Goal: Task Accomplishment & Management: Use online tool/utility

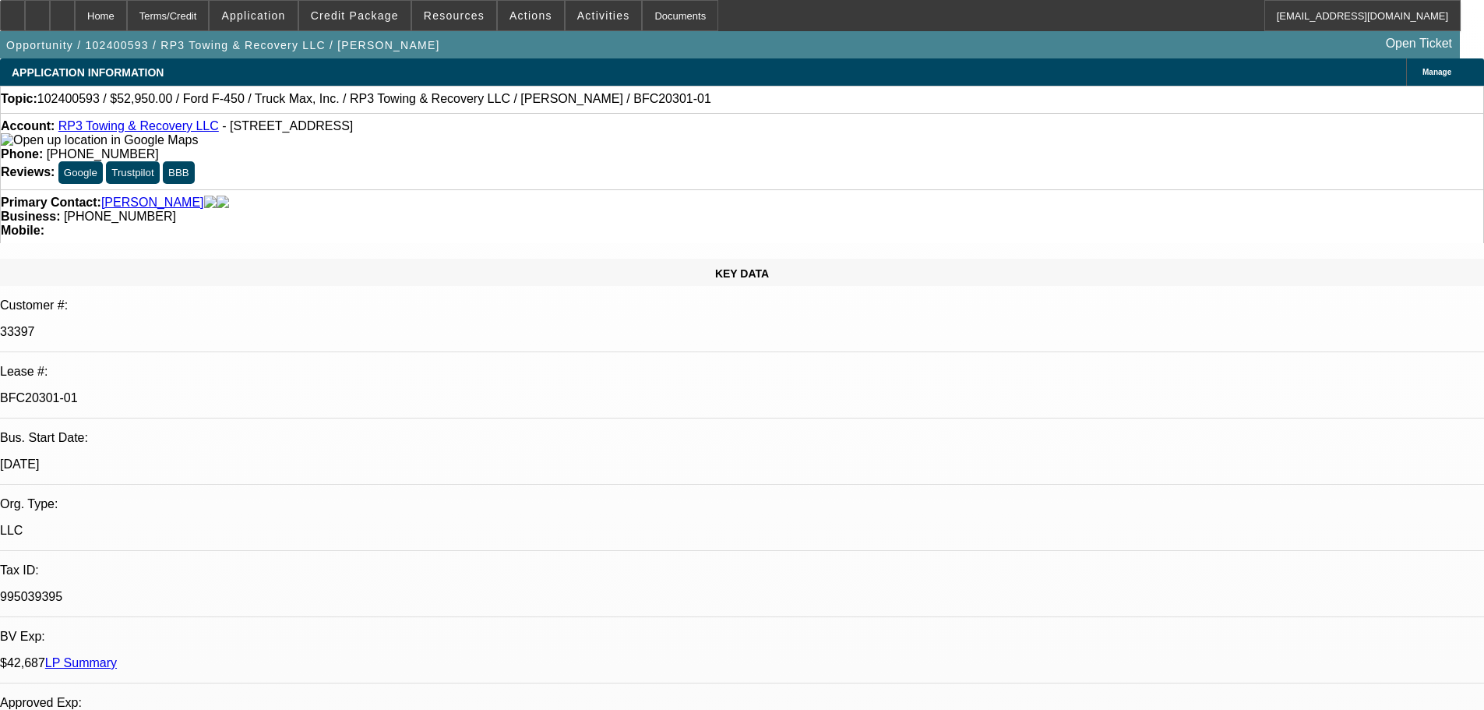
select select "0"
select select "2"
select select "0.1"
select select "4"
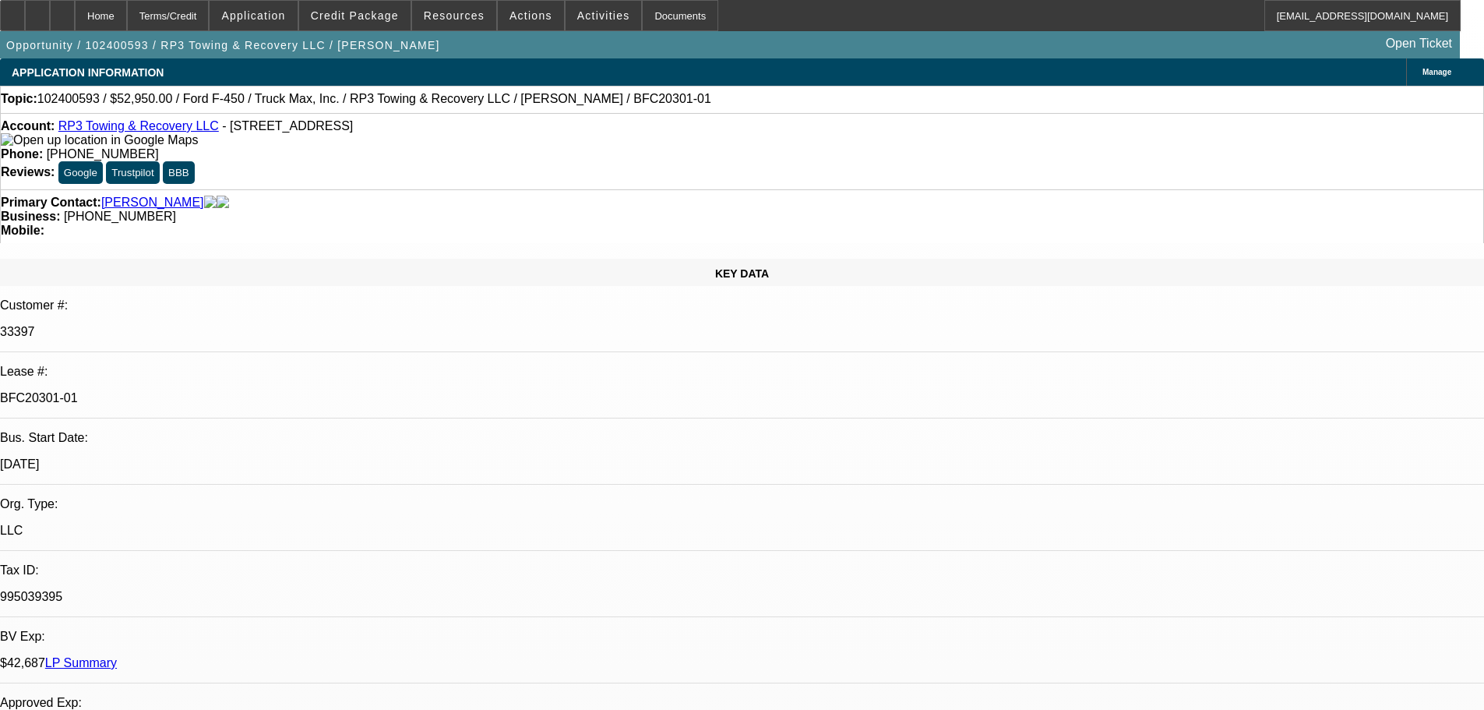
select select "0"
select select "2"
select select "0.1"
select select "4"
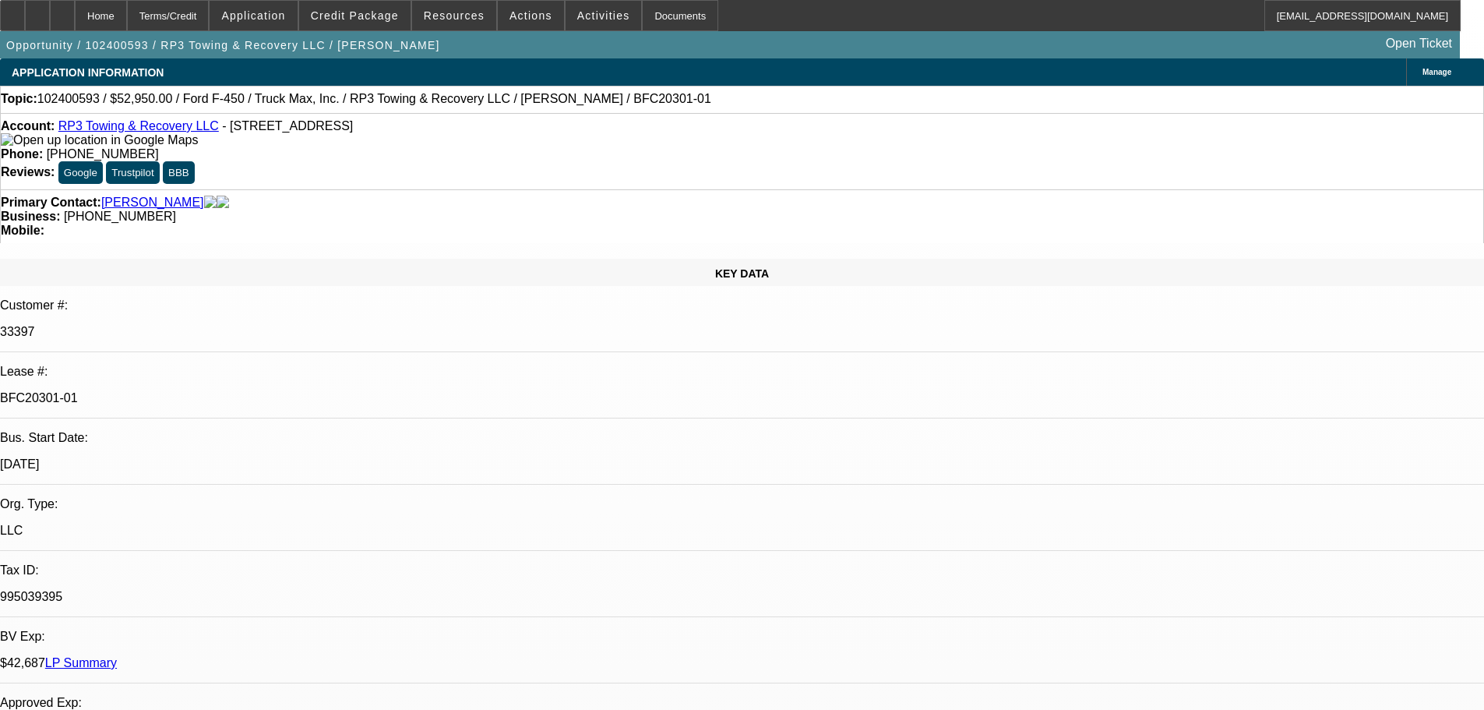
select select "0"
select select "2"
select select "0.1"
select select "4"
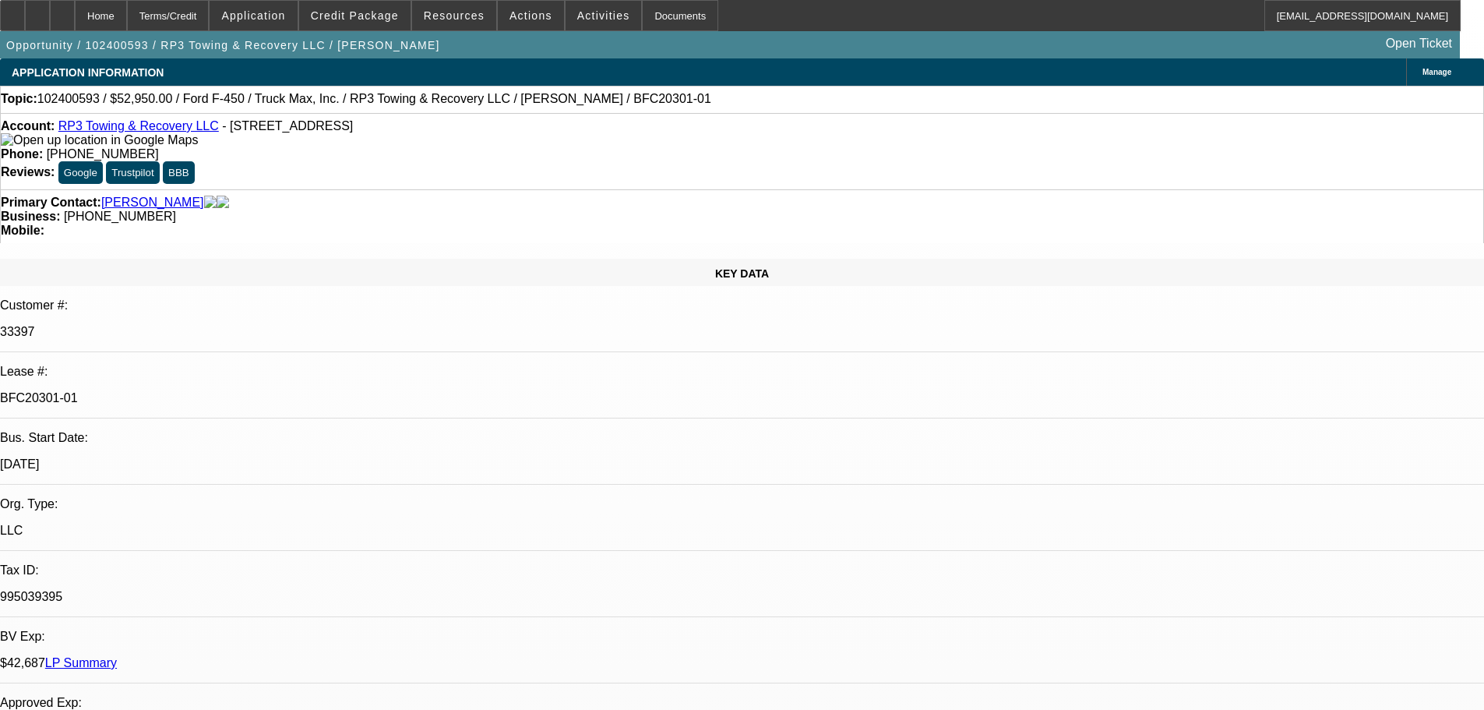
select select "0"
select select "2"
select select "0.1"
select select "4"
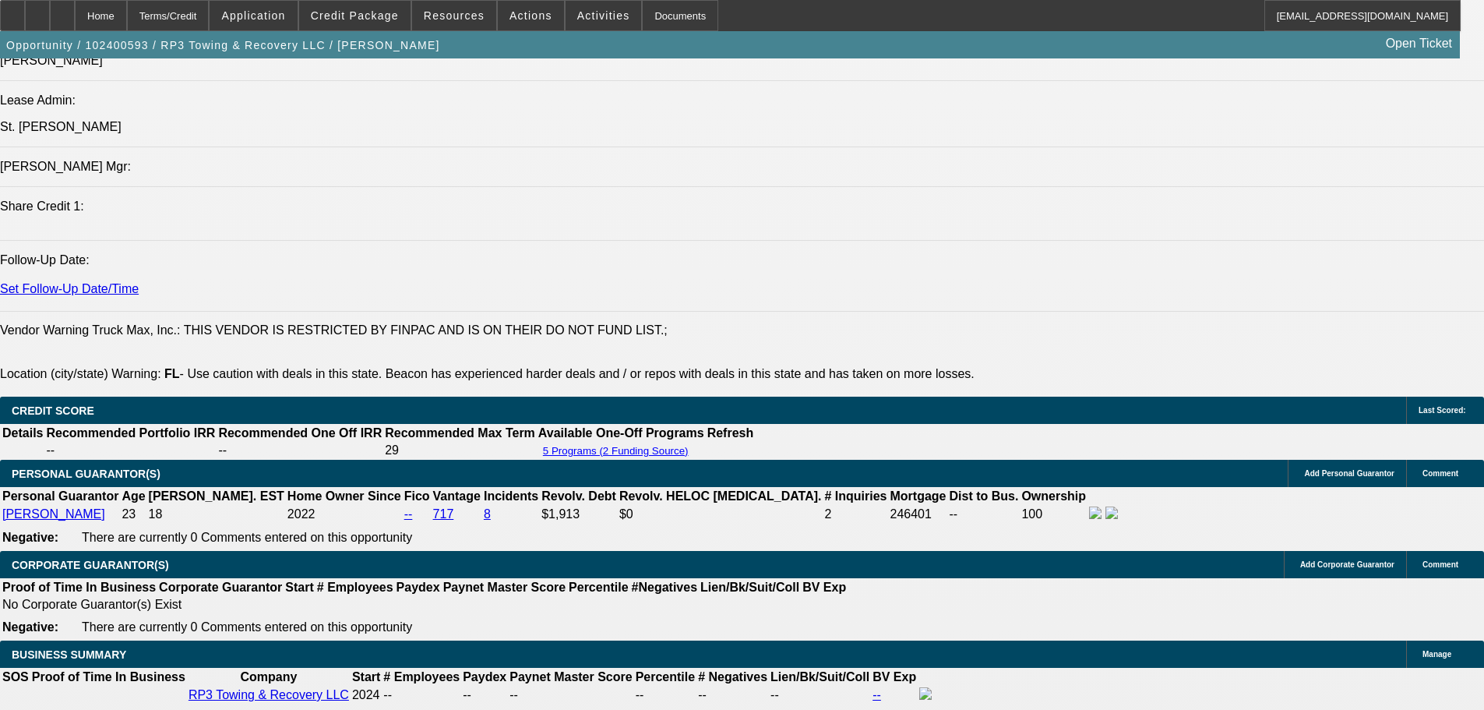
scroll to position [2026, 0]
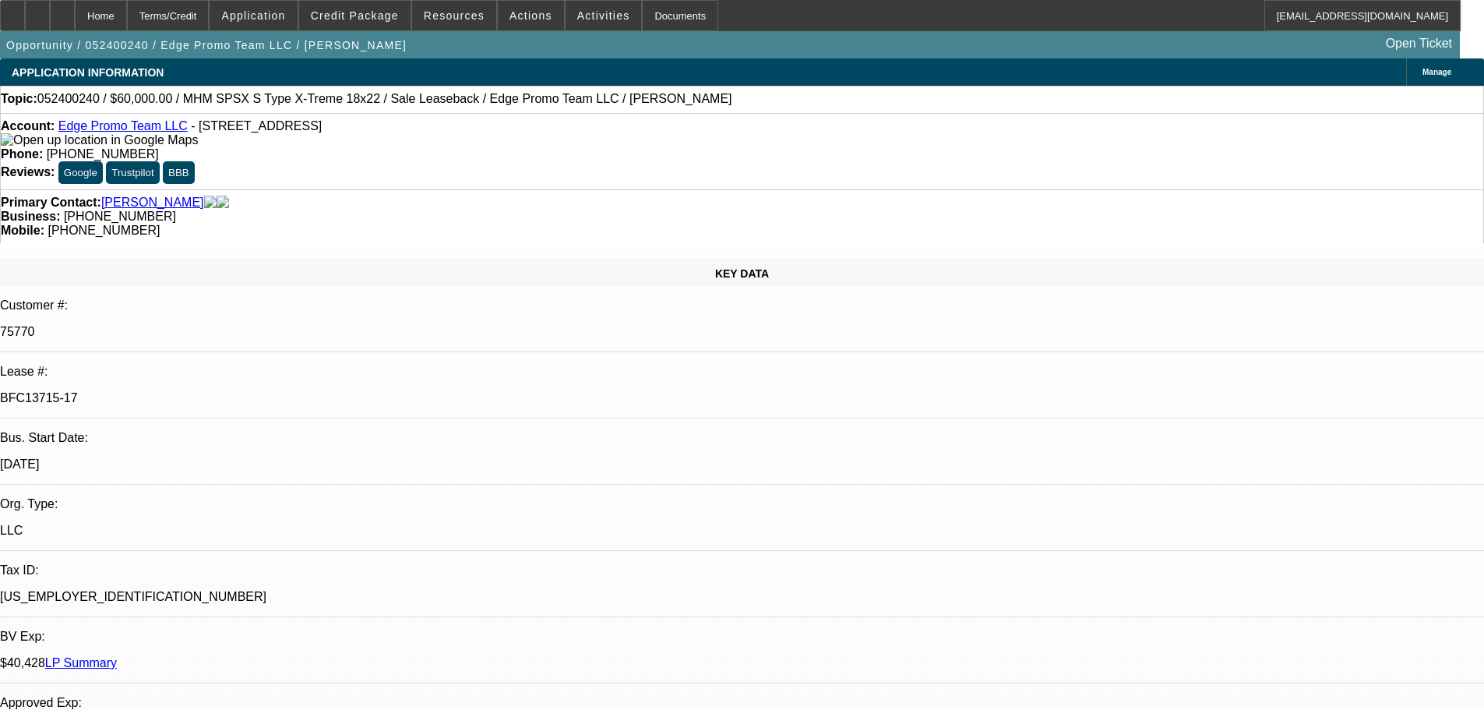
select select "0"
select select "2"
select select "0"
select select "6"
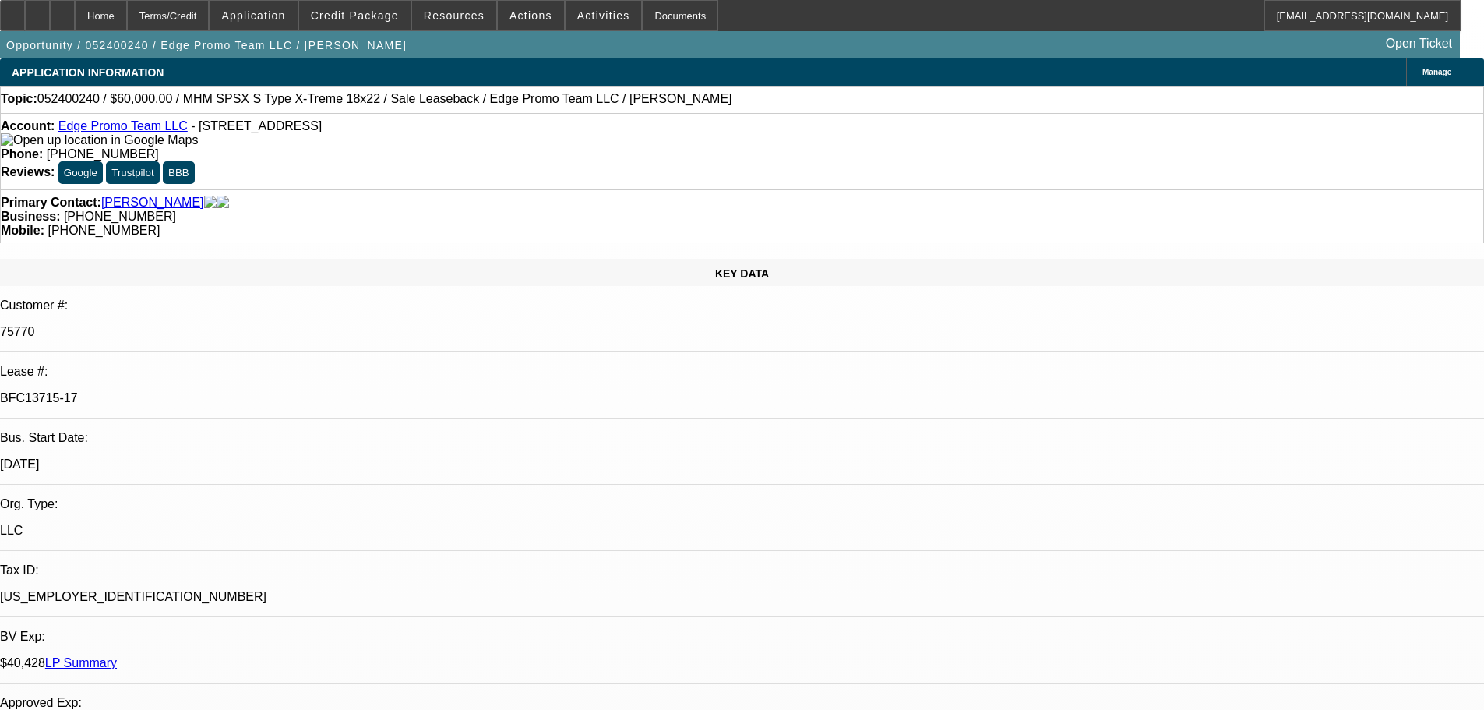
select select "0"
select select "2"
select select "0"
select select "6"
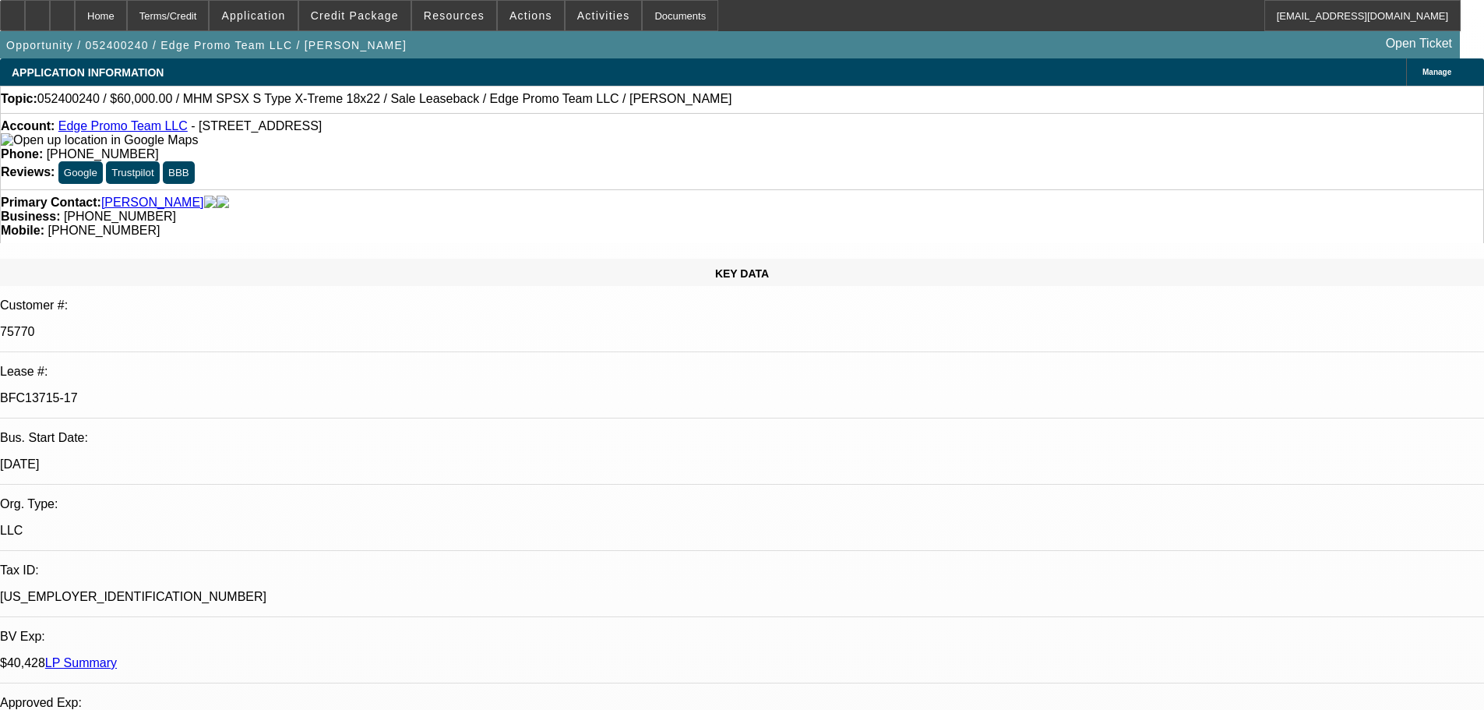
select select "0"
select select "2"
select select "0"
select select "6"
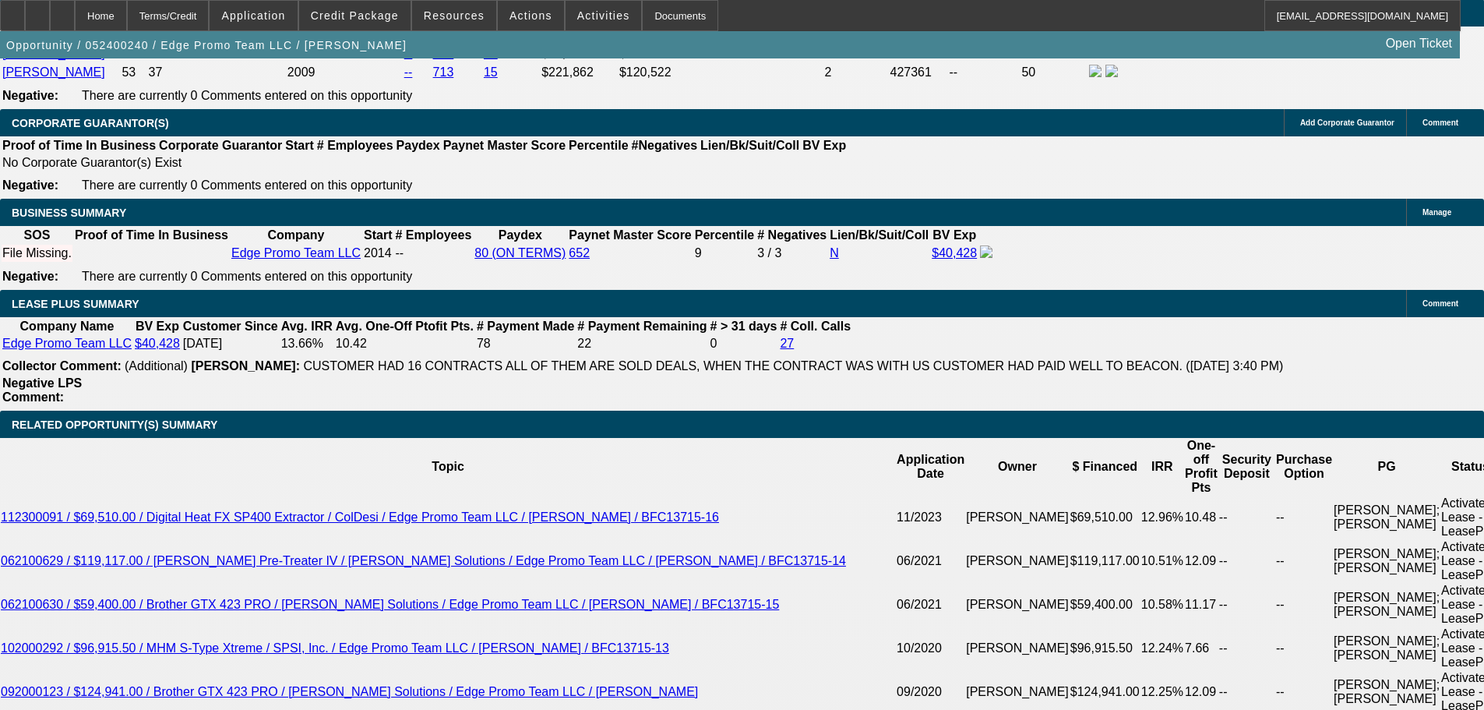
scroll to position [2572, 0]
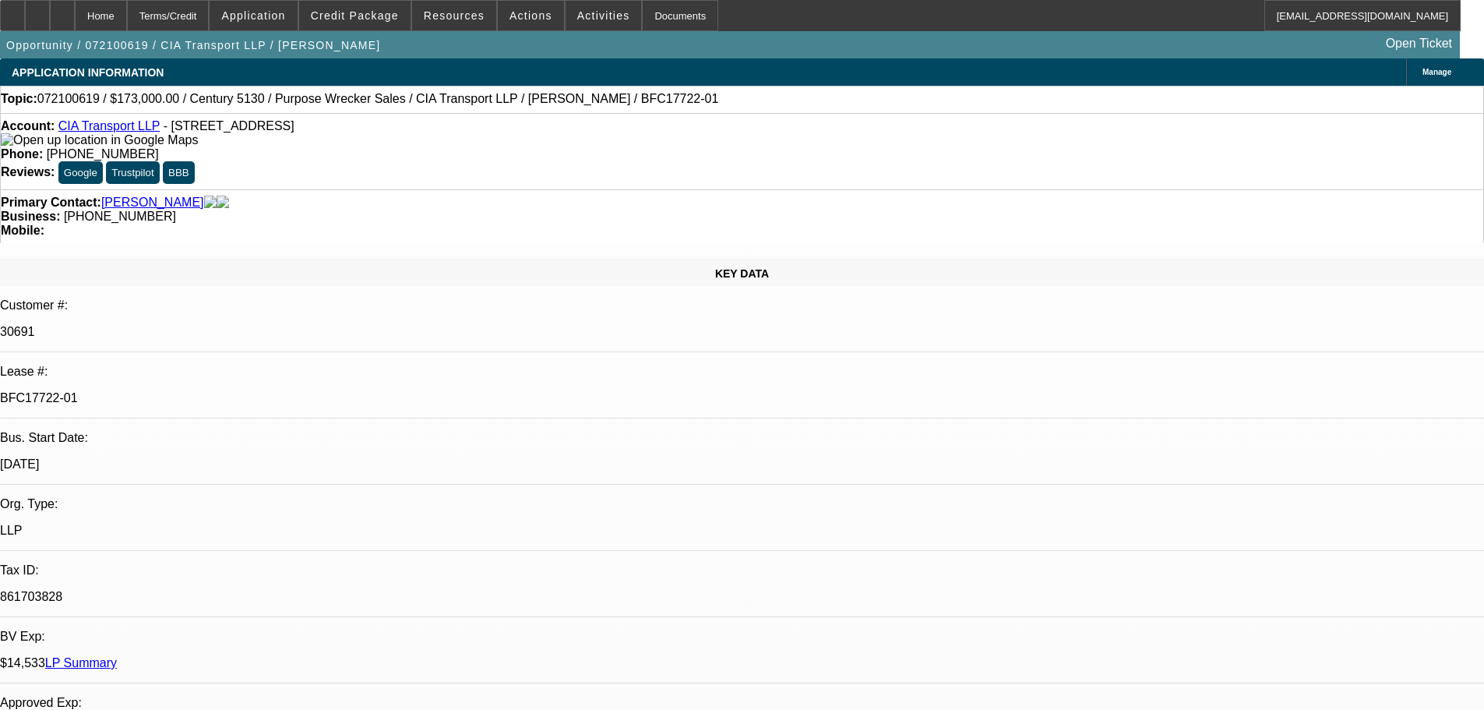
select select "0"
select select "2"
select select "0.1"
select select "4"
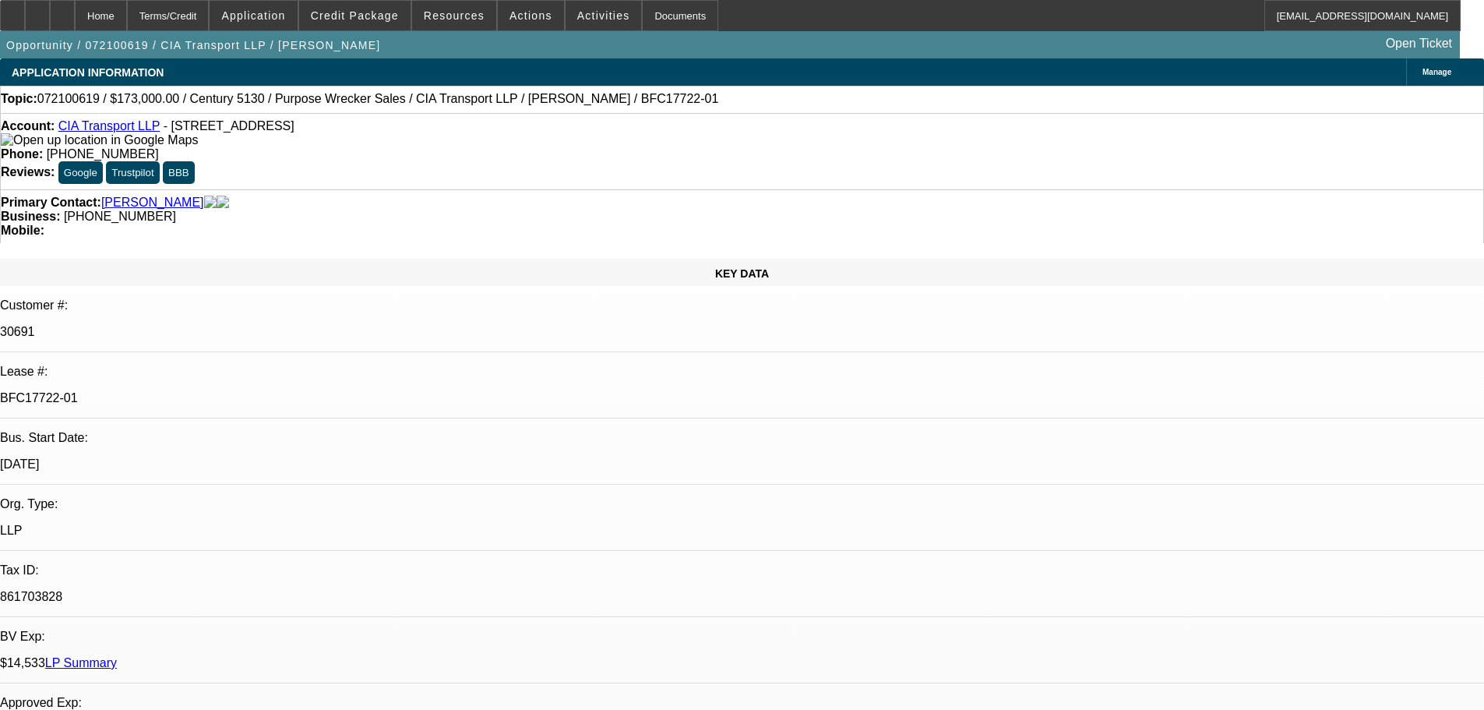
select select "0"
select select "2"
select select "0.1"
select select "4"
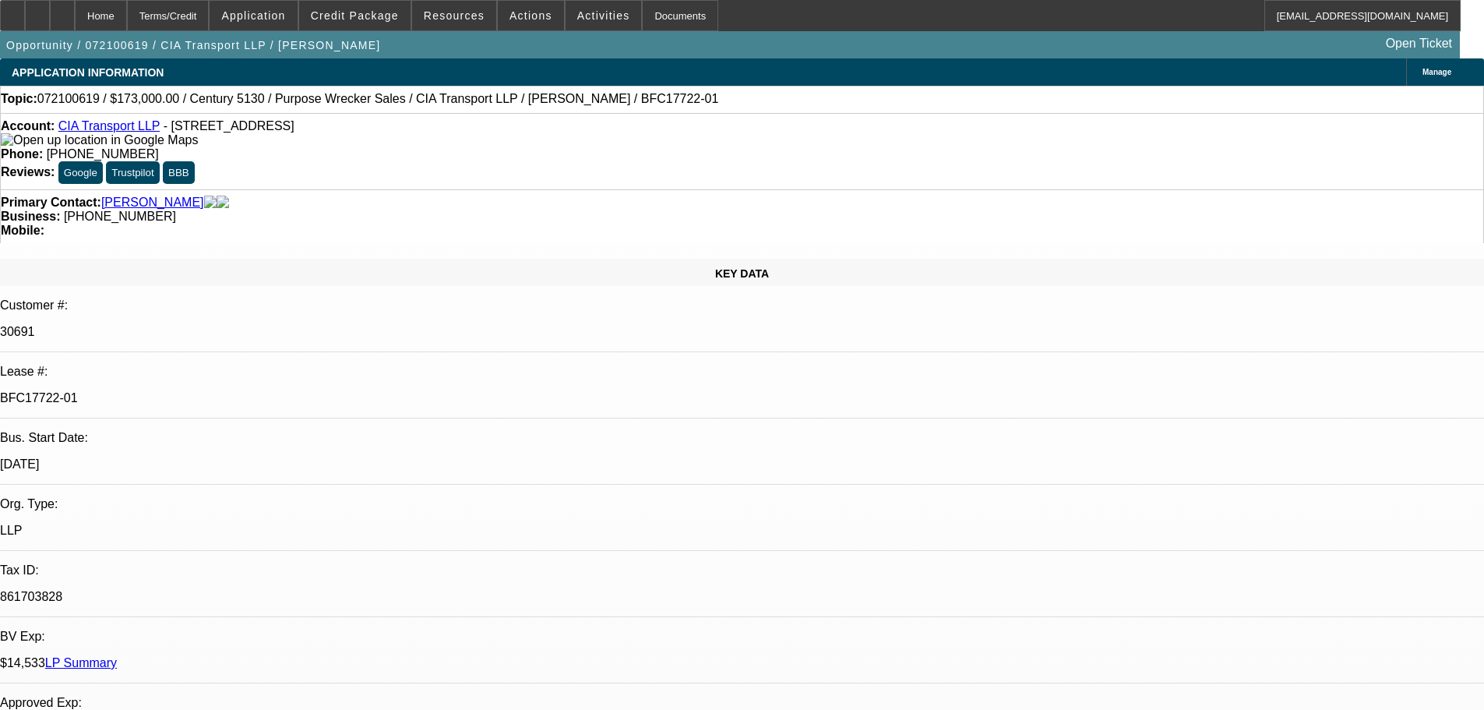
select select "0"
select select "2"
select select "0.1"
select select "4"
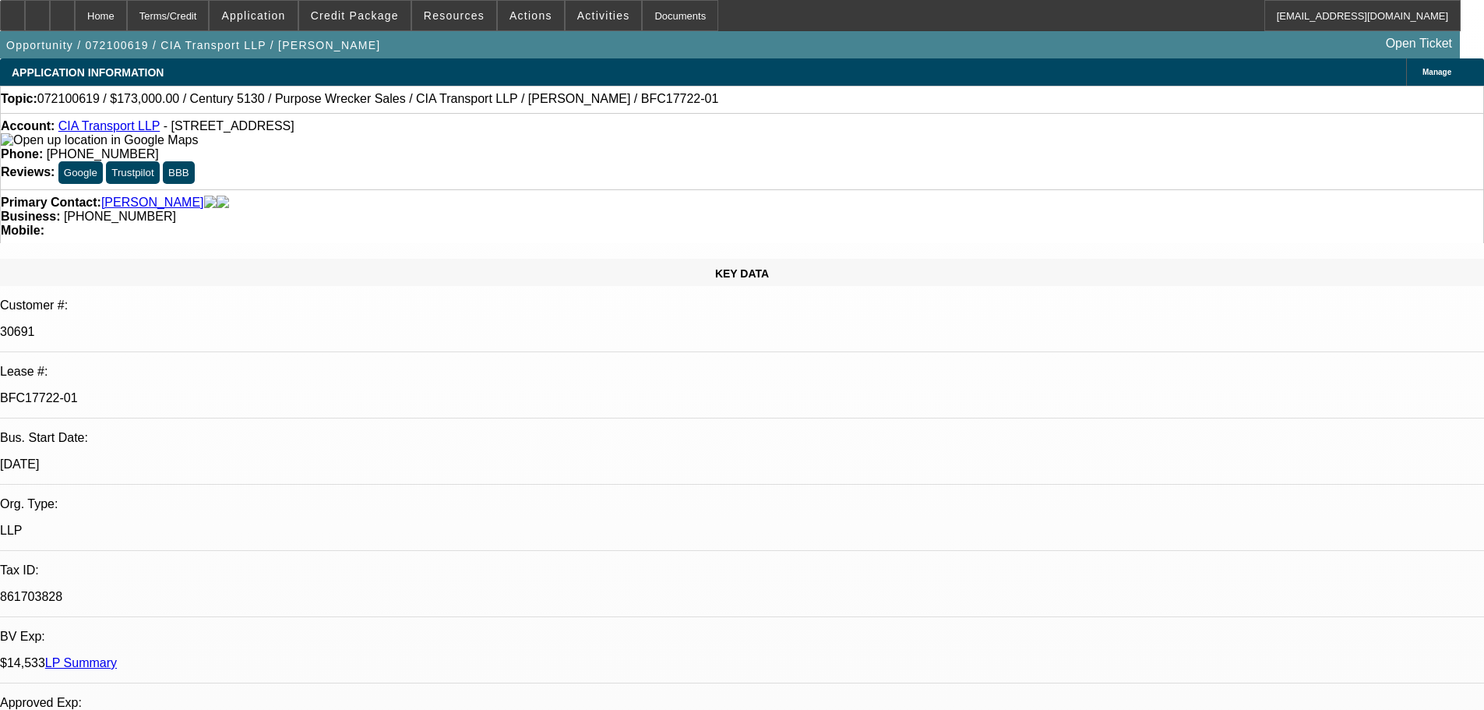
select select "0"
select select "2"
select select "0.1"
select select "4"
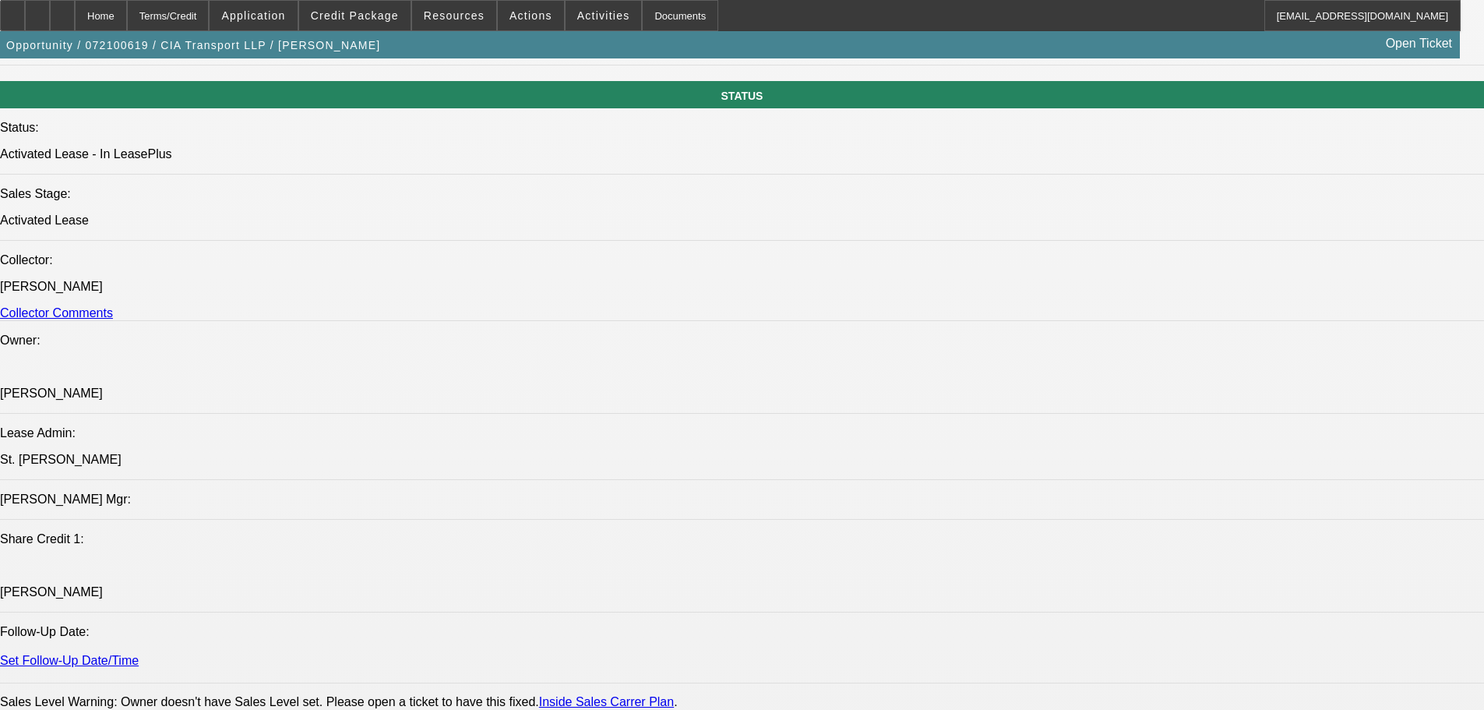
scroll to position [1714, 0]
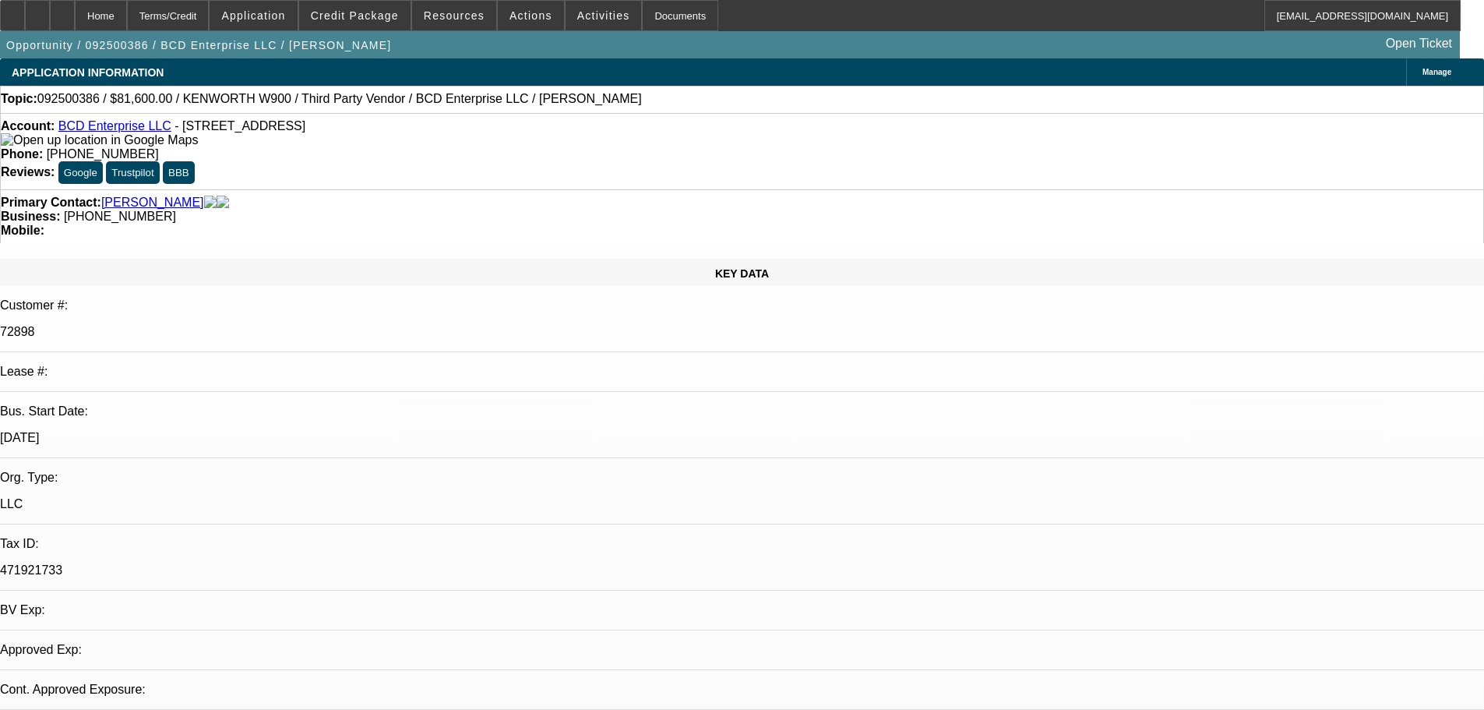
select select "0.15"
select select "2"
select select "0"
select select "6"
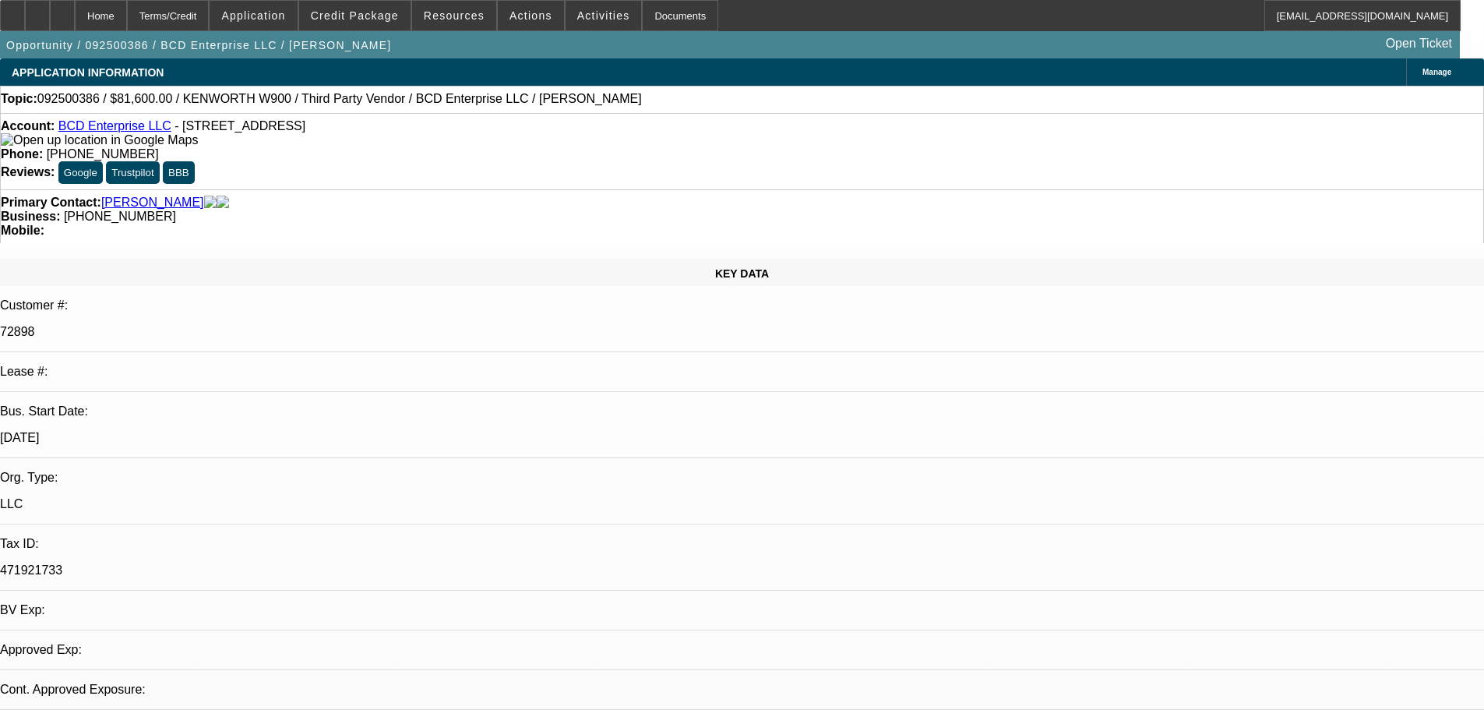
select select "0.15"
select select "2"
select select "0"
select select "6"
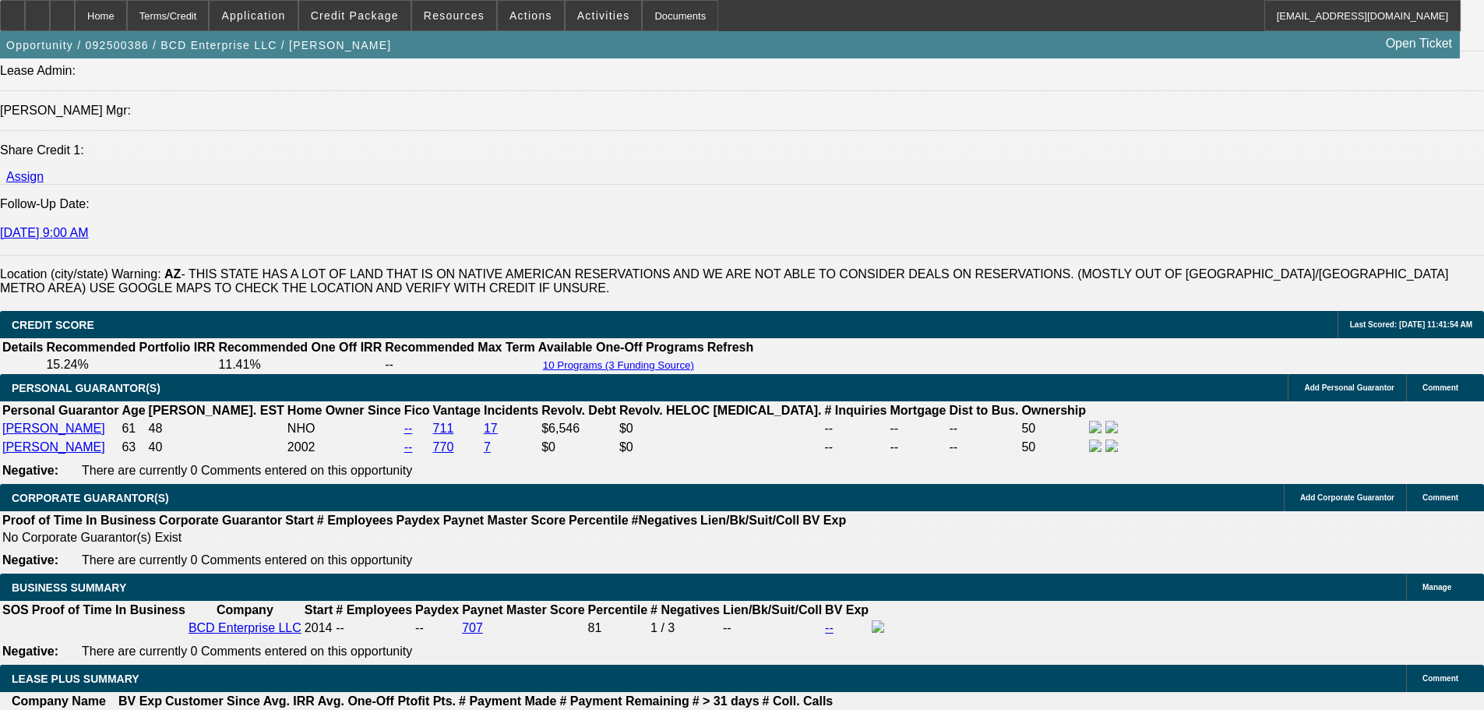
scroll to position [2182, 0]
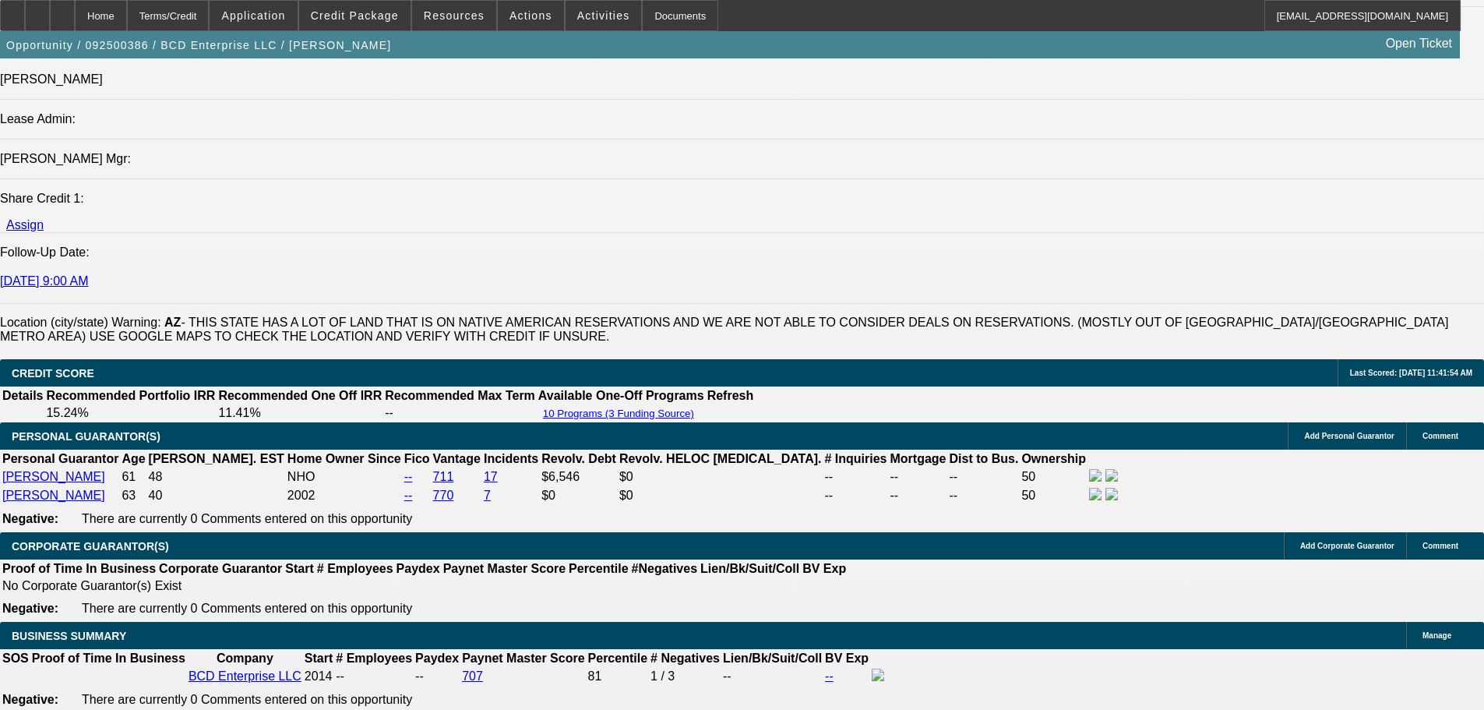
scroll to position [2026, 0]
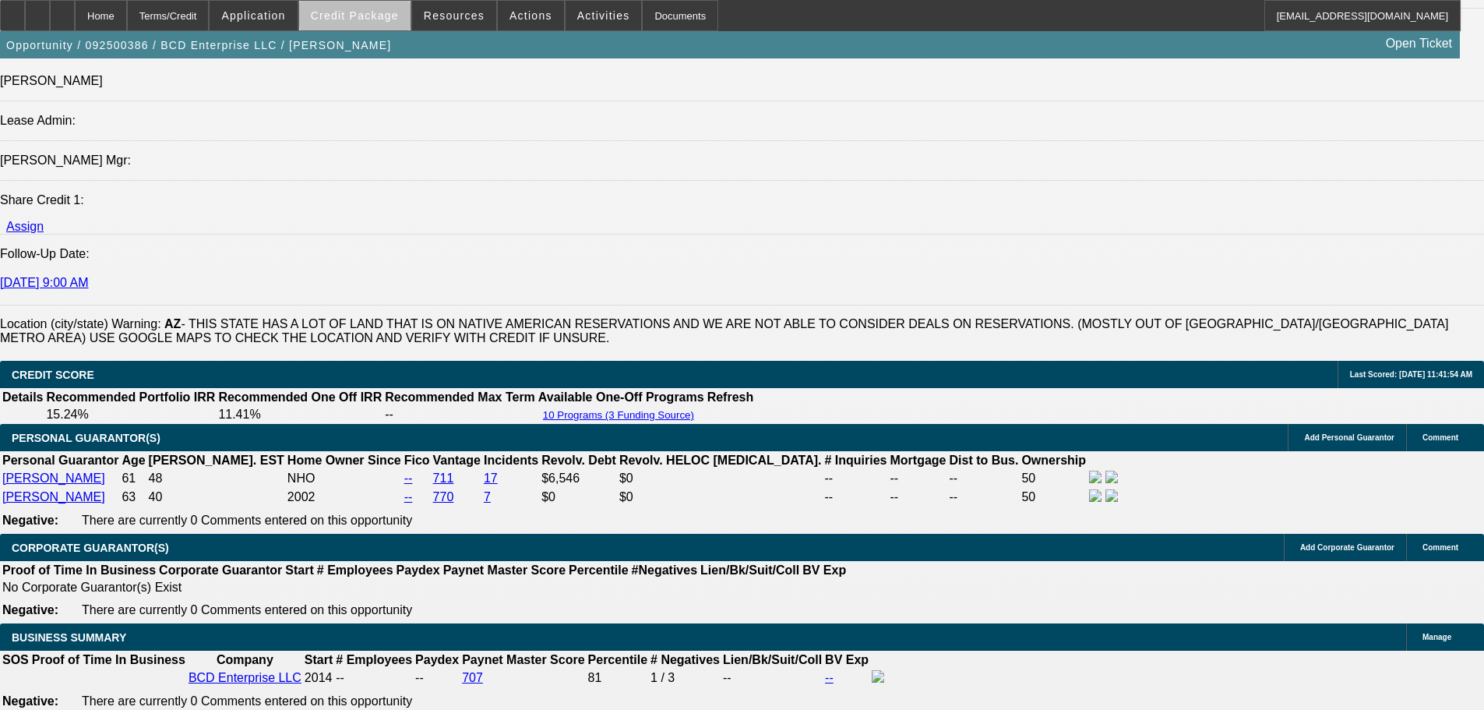
click at [381, 16] on span "Credit Package" at bounding box center [355, 15] width 88 height 12
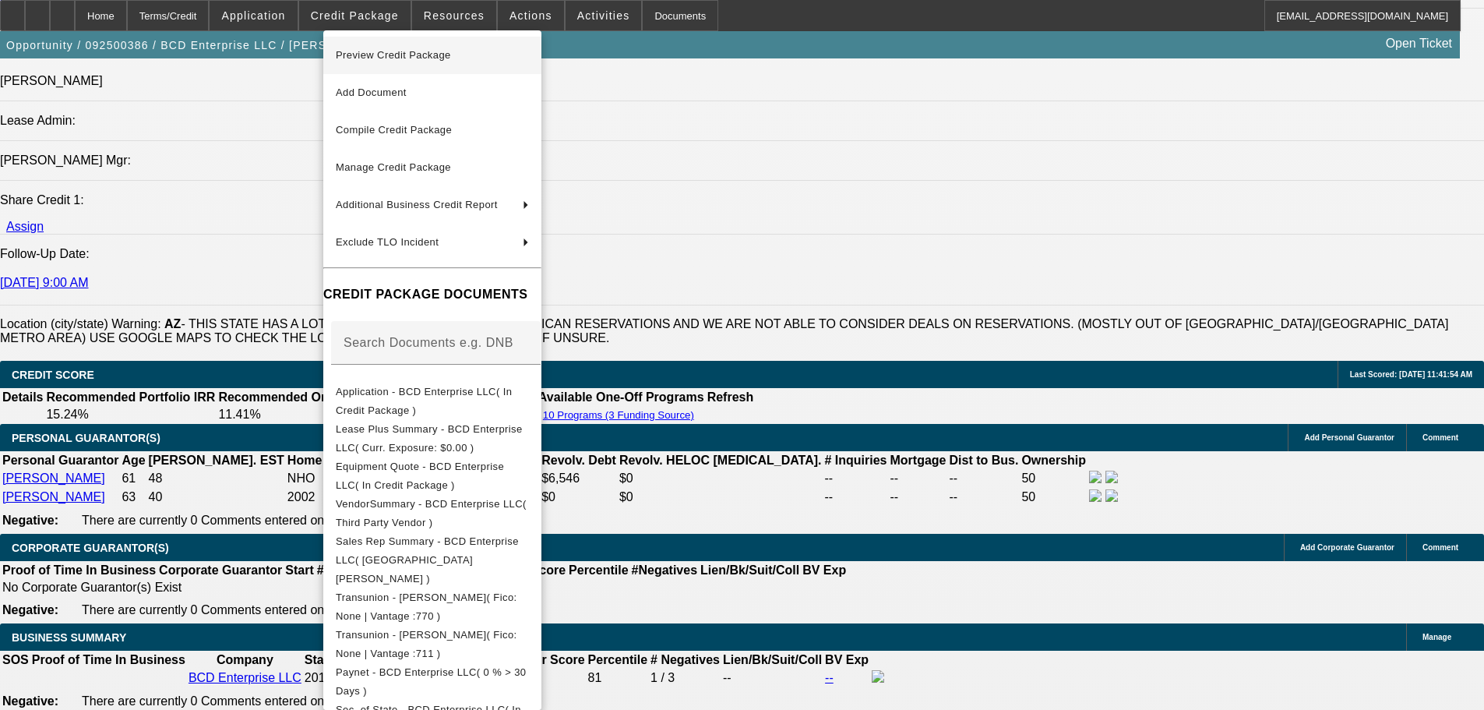
click at [394, 53] on span "Preview Credit Package" at bounding box center [393, 55] width 115 height 12
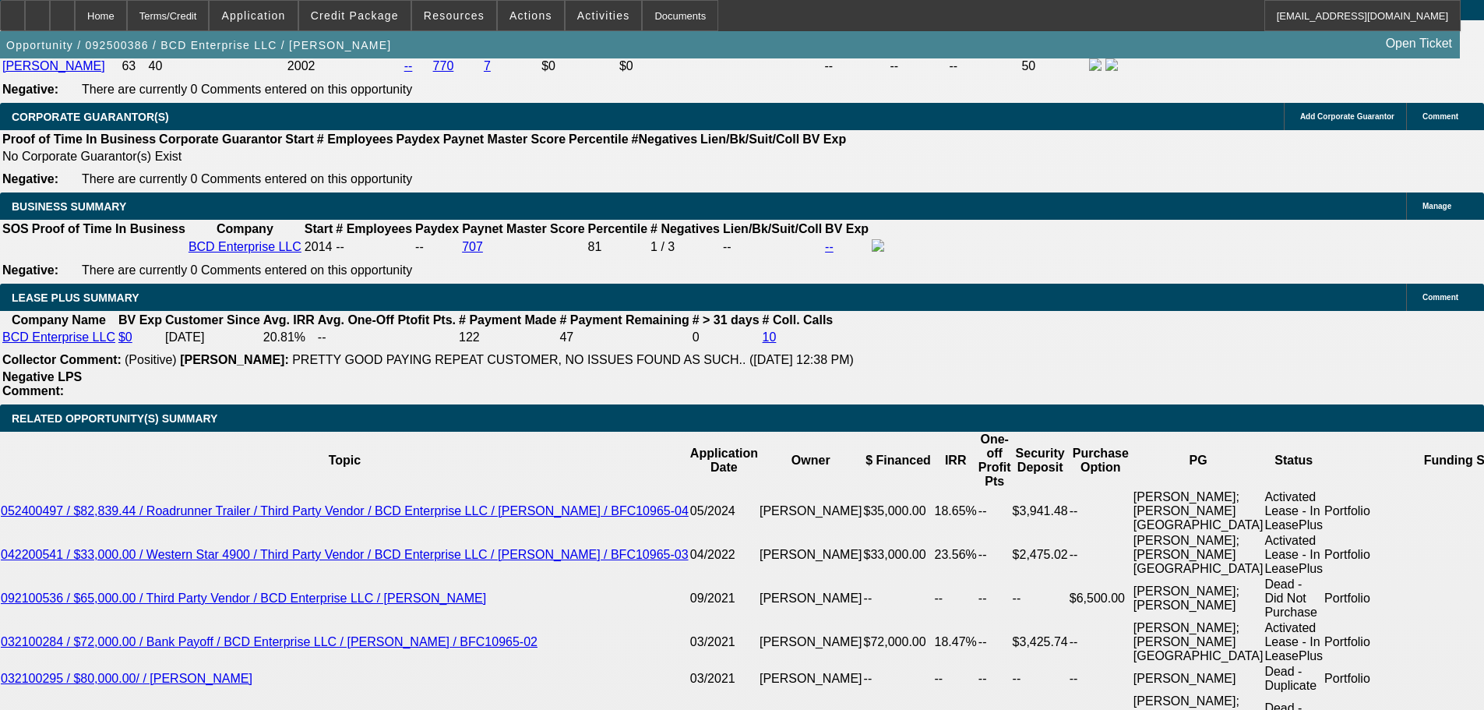
scroll to position [2727, 0]
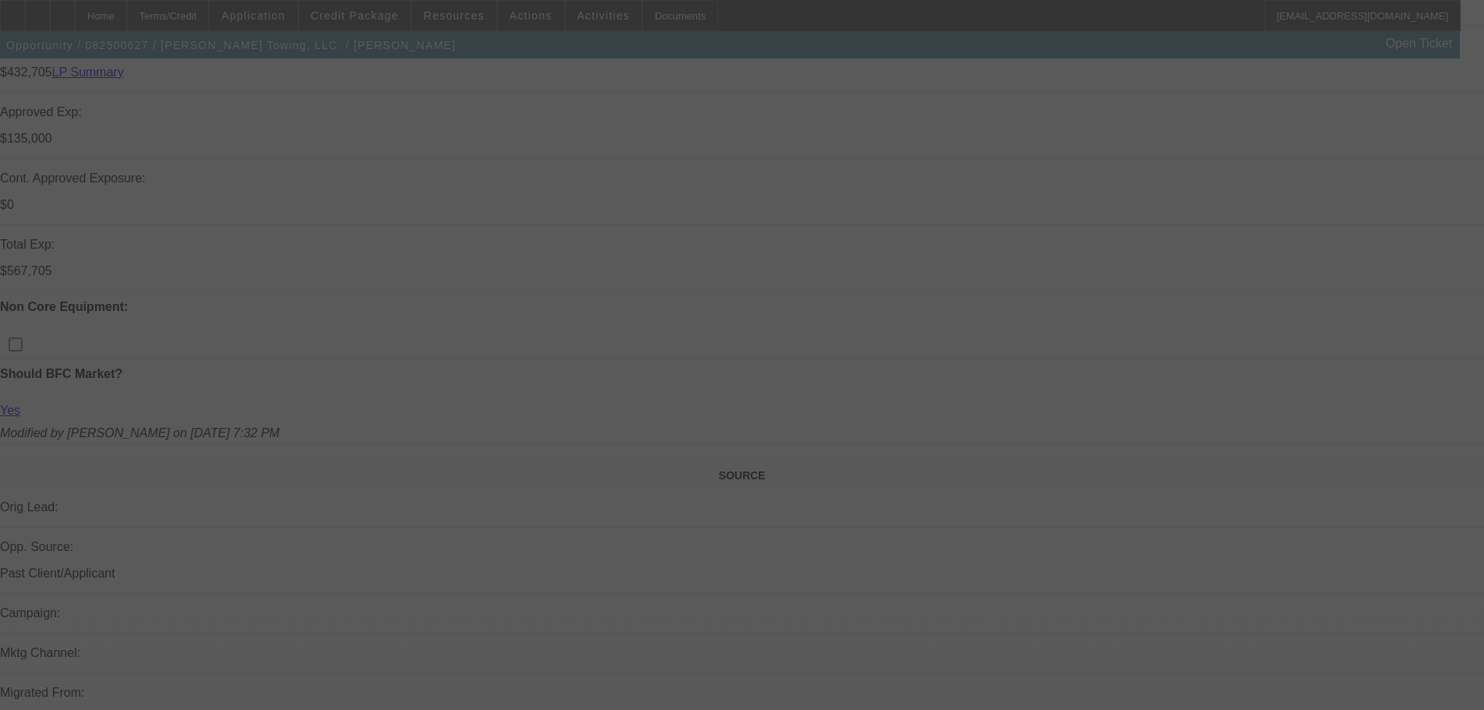
scroll to position [779, 0]
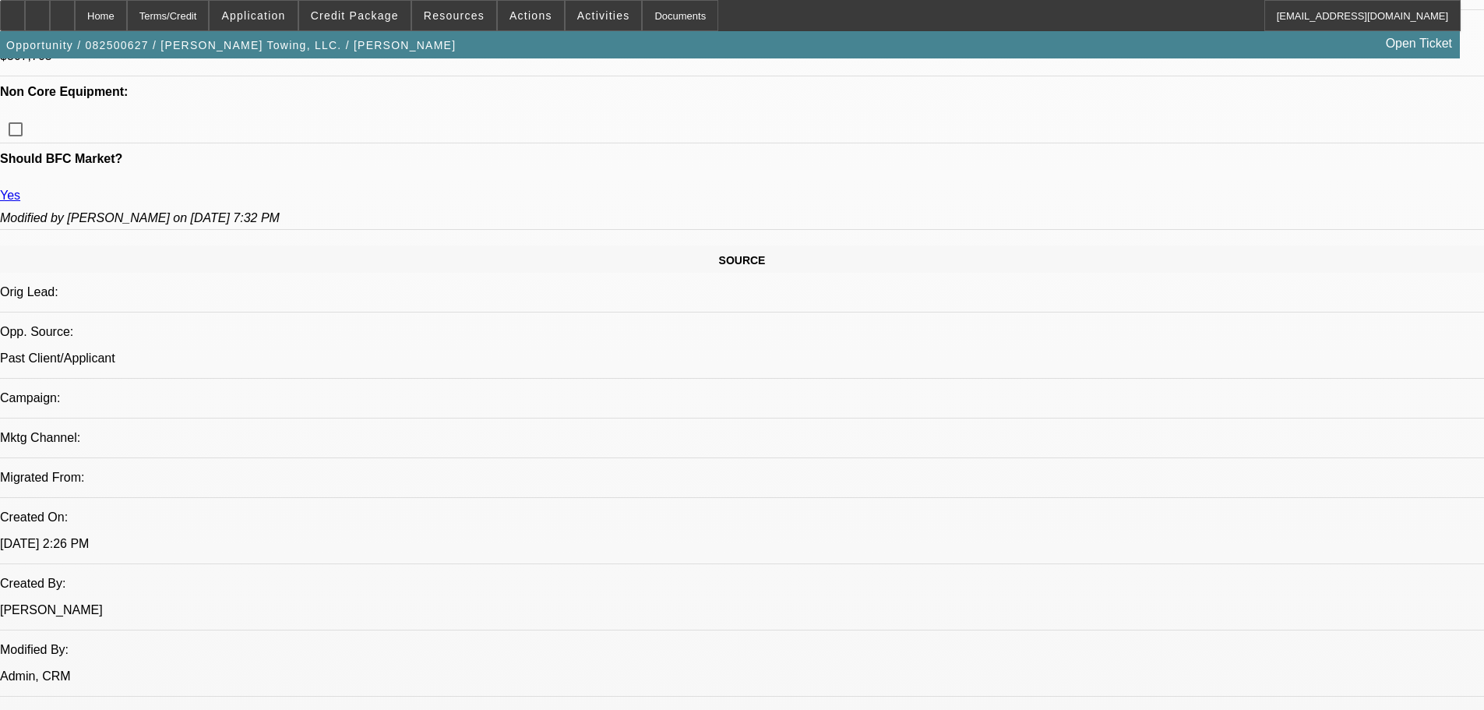
select select "0"
select select "2"
select select "0.1"
select select "4"
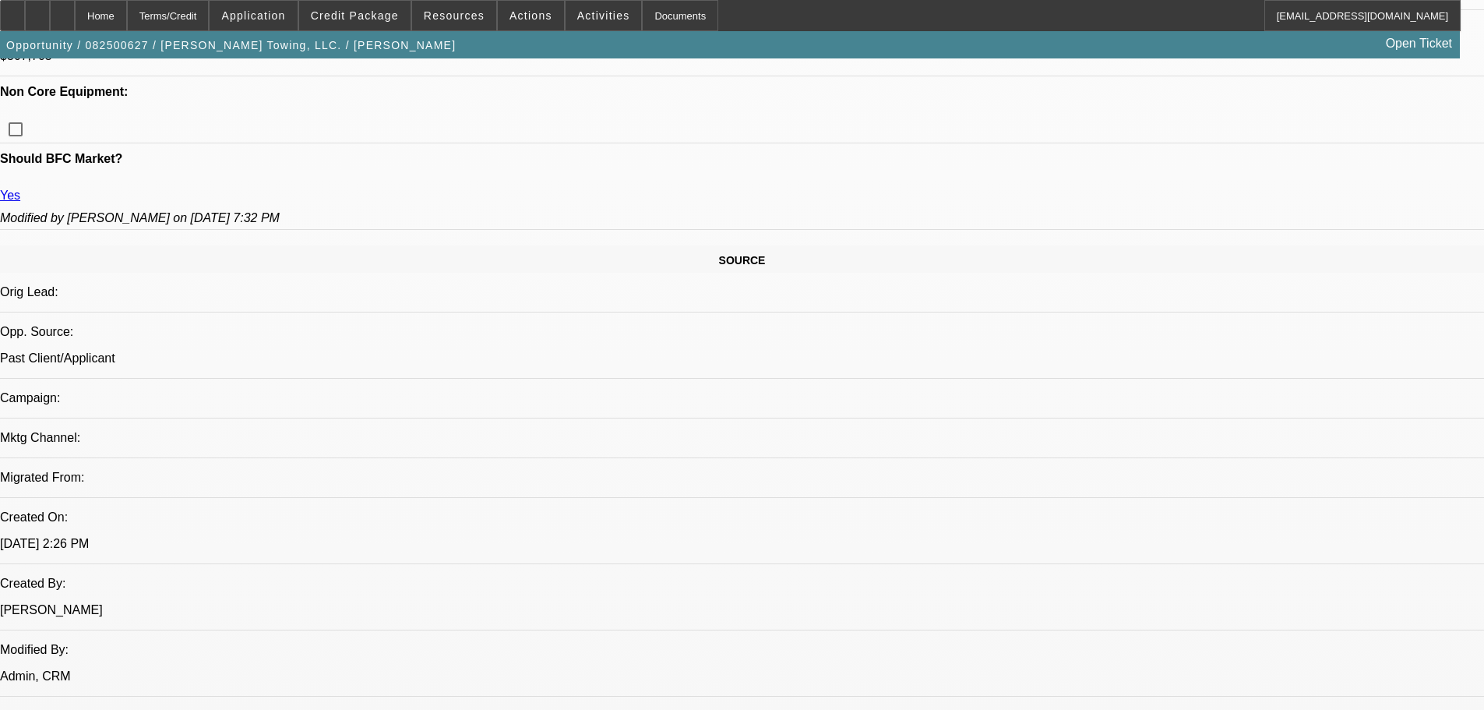
select select "0"
select select "2"
select select "0.1"
select select "4"
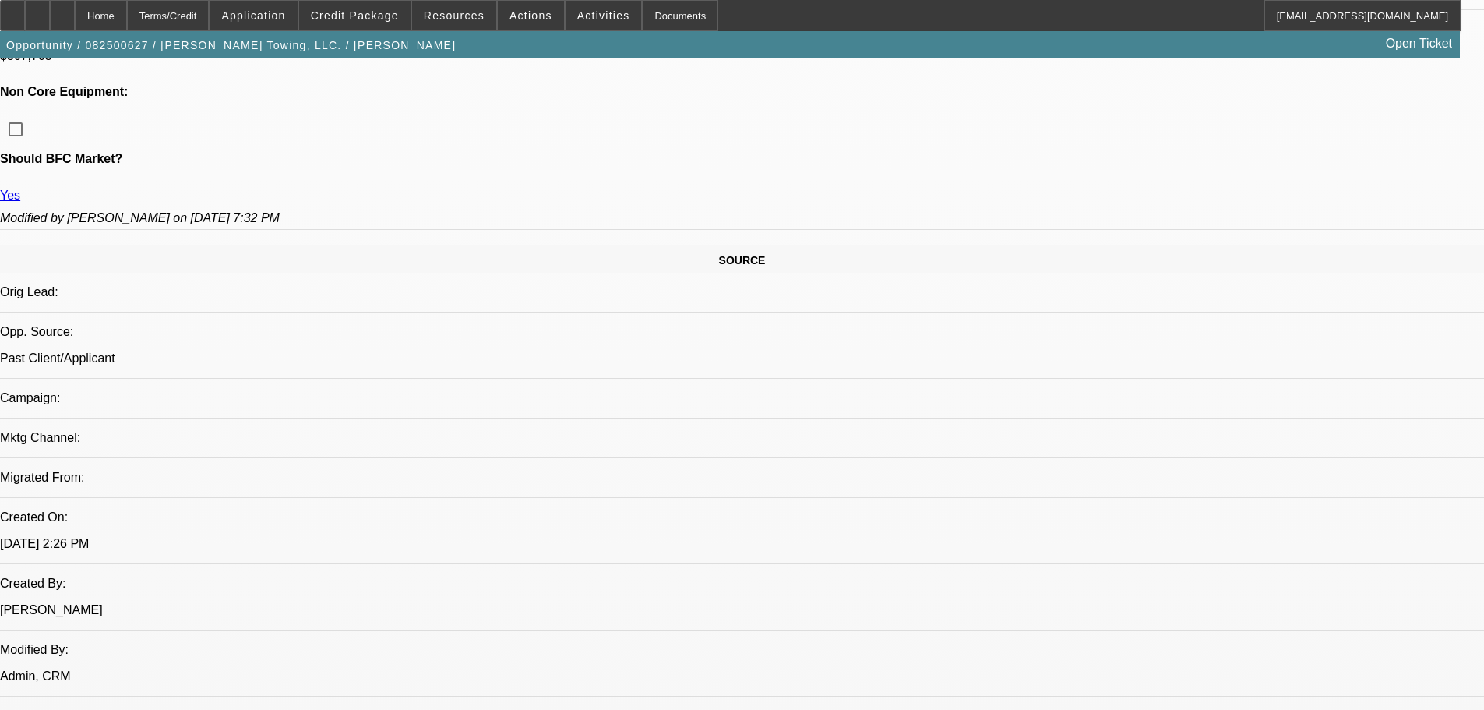
select select "0"
select select "2"
select select "0.1"
select select "4"
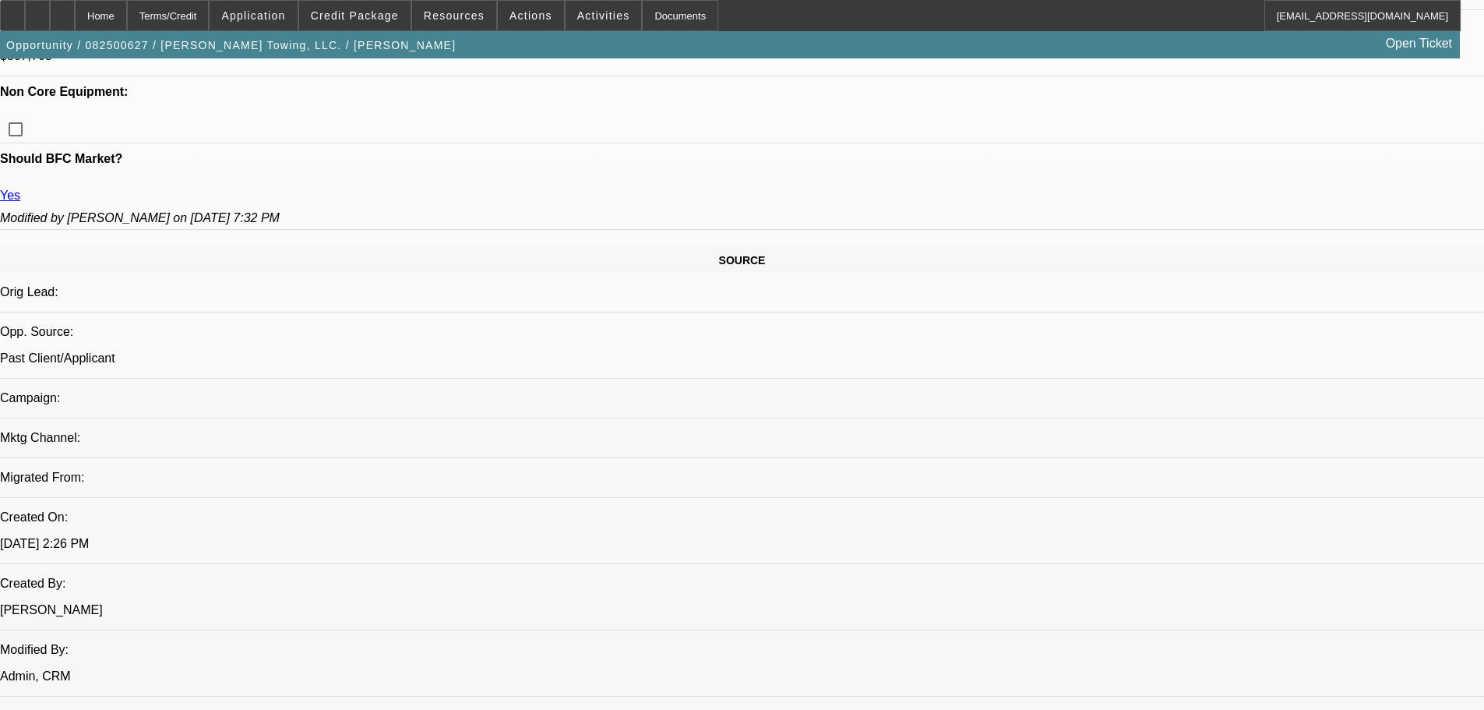
select select "0"
select select "2"
select select "0.1"
select select "4"
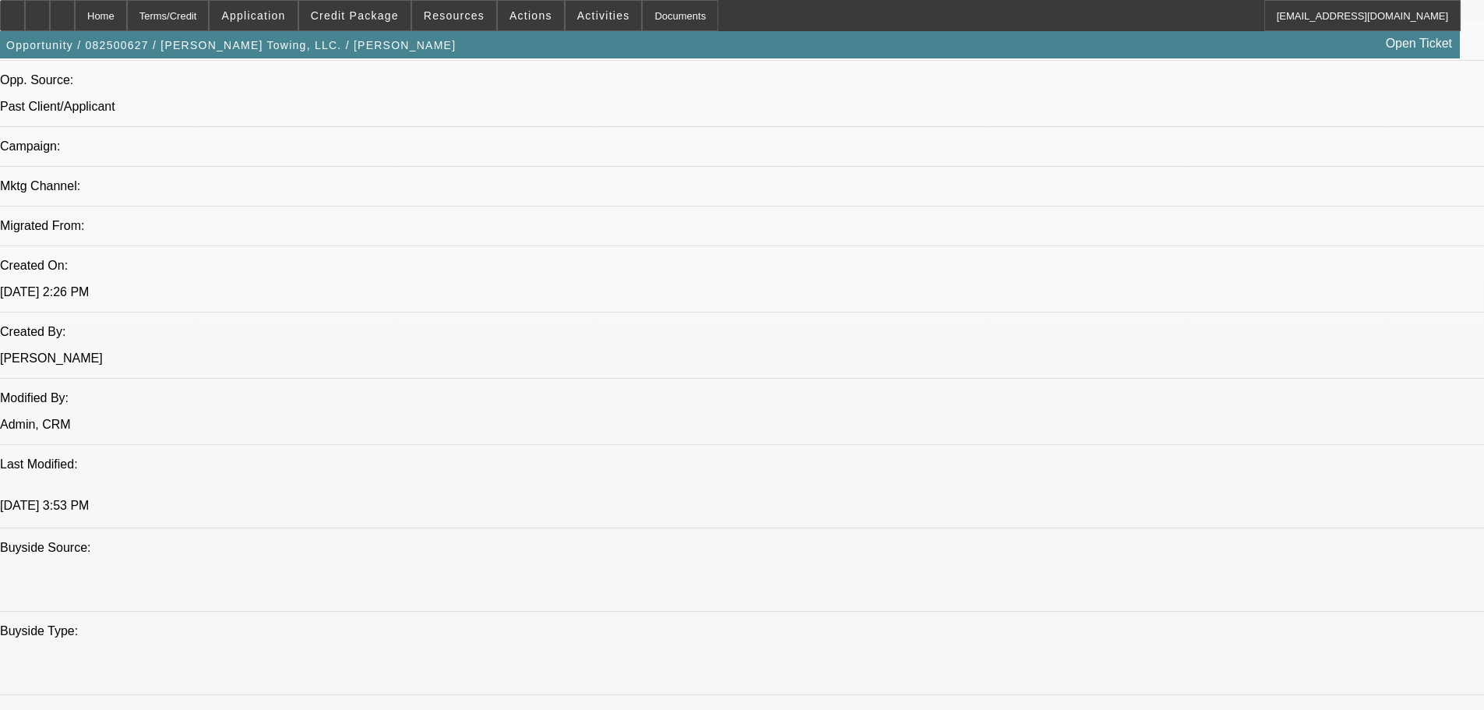
scroll to position [1403, 0]
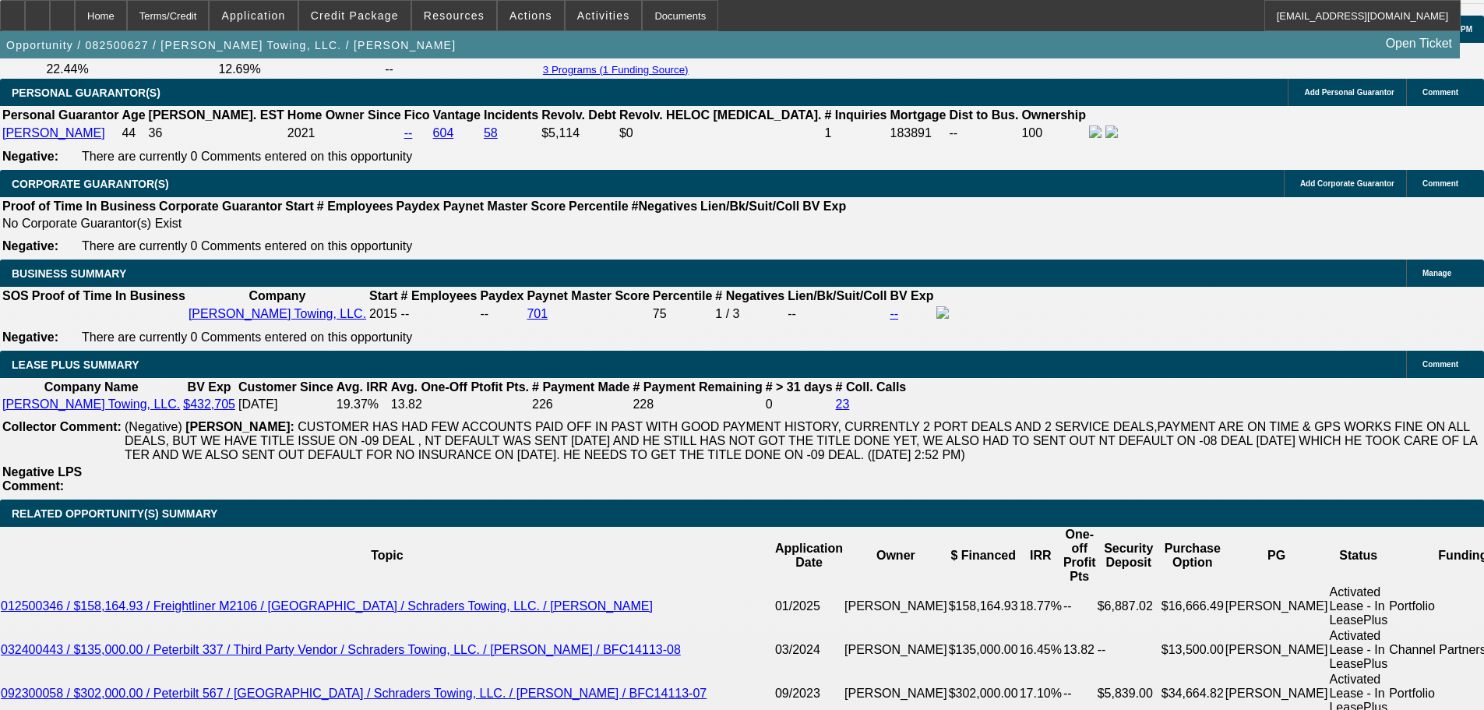
scroll to position [2026, 0]
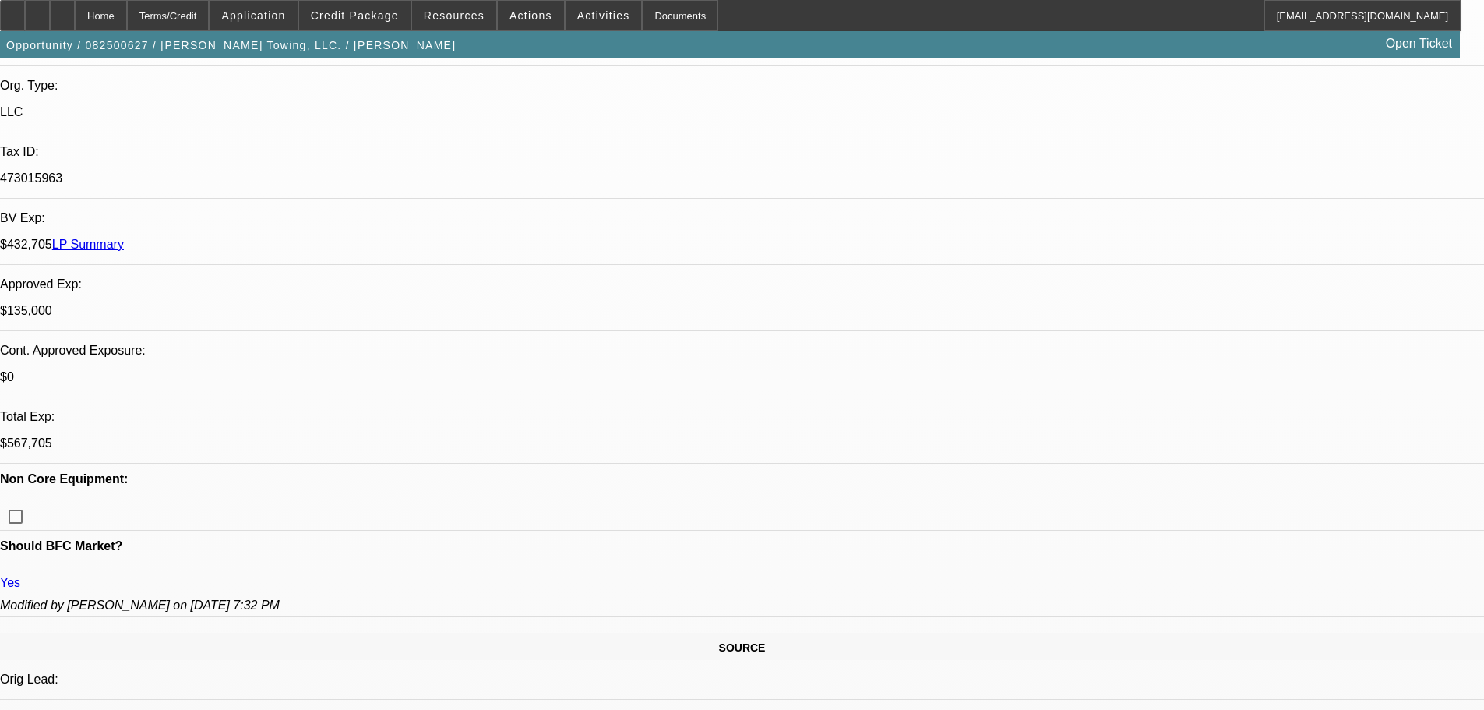
scroll to position [0, 0]
